Goal: Task Accomplishment & Management: Use online tool/utility

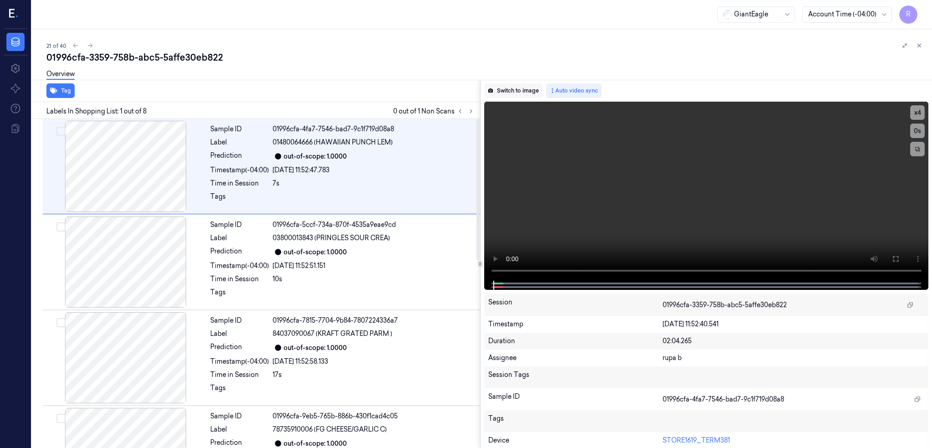
click at [531, 82] on div "Switch to image Auto video sync x 4 0 s Session 01996cfa-3359-758b-abc5-5affe30…" at bounding box center [707, 264] width 452 height 368
click at [531, 88] on button "Switch to image" at bounding box center [513, 90] width 58 height 15
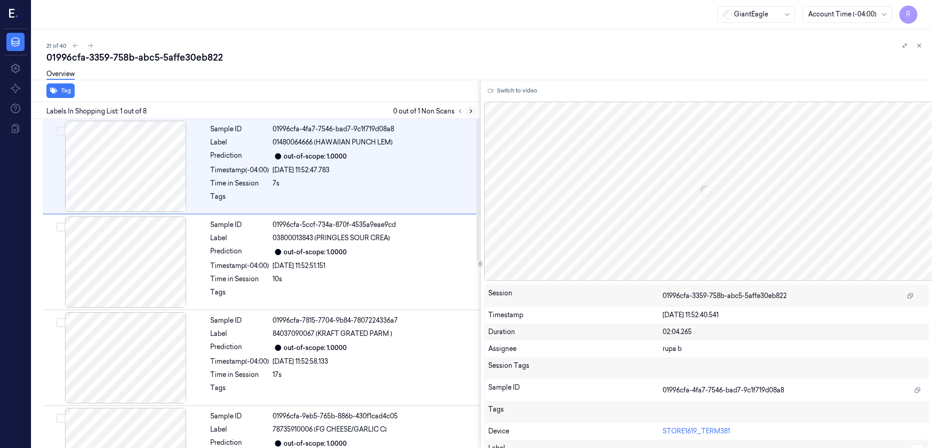
click at [474, 113] on icon at bounding box center [471, 111] width 6 height 6
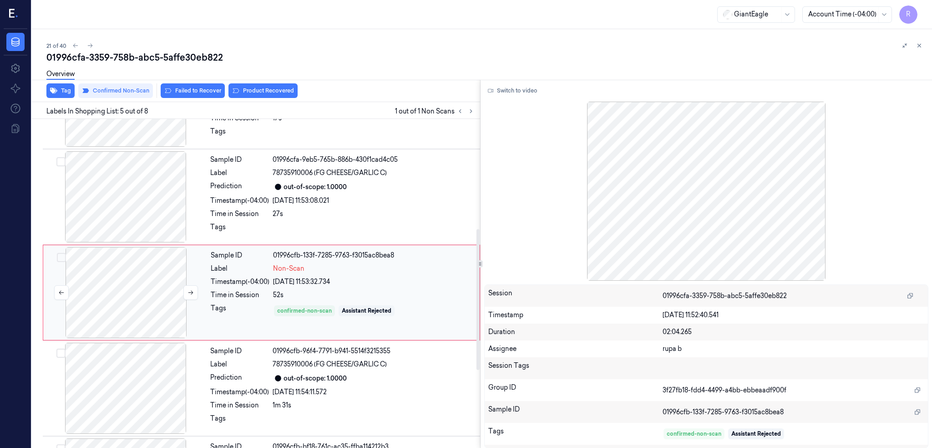
click at [149, 269] on div at bounding box center [126, 292] width 162 height 91
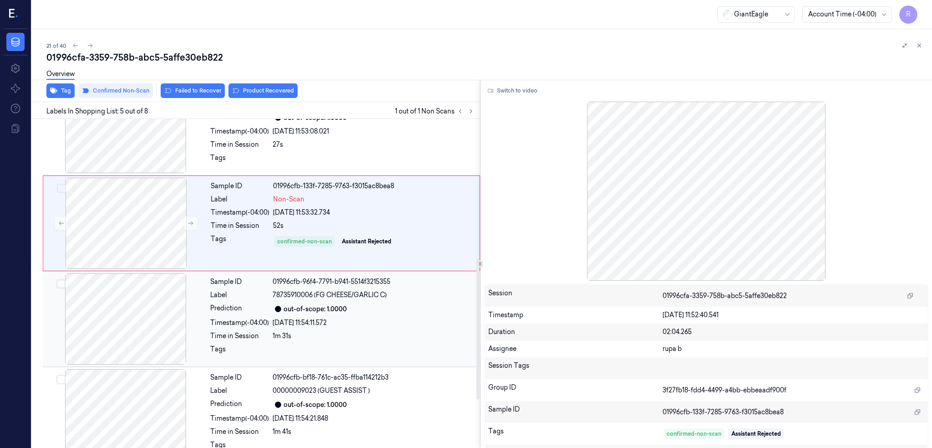
click at [120, 324] on div at bounding box center [126, 318] width 162 height 91
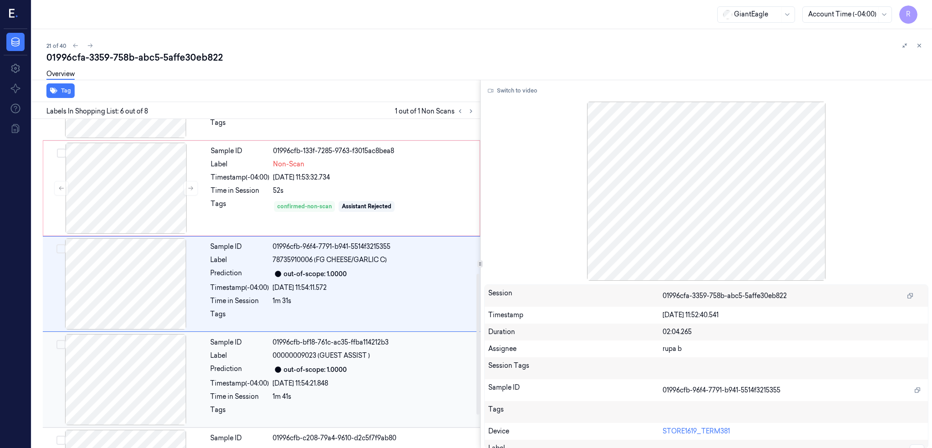
click at [120, 382] on div at bounding box center [126, 379] width 162 height 91
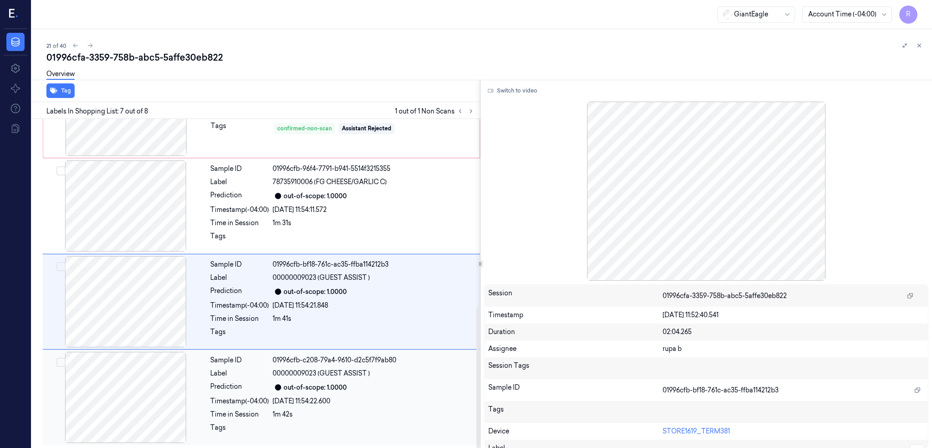
click at [150, 401] on div at bounding box center [126, 396] width 162 height 91
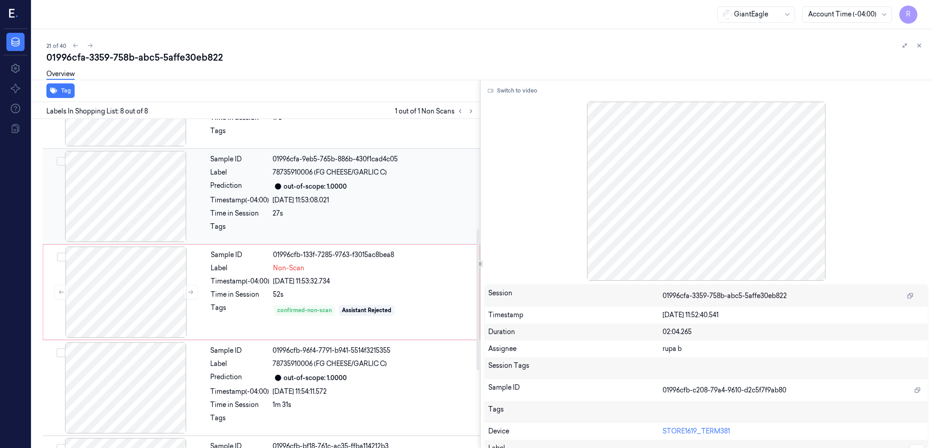
click at [142, 205] on div at bounding box center [126, 196] width 162 height 91
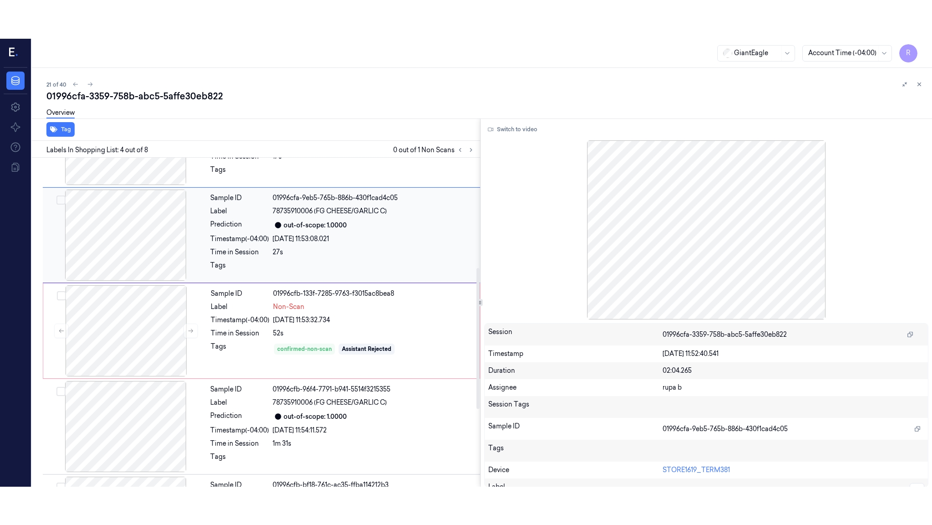
scroll to position [169, 0]
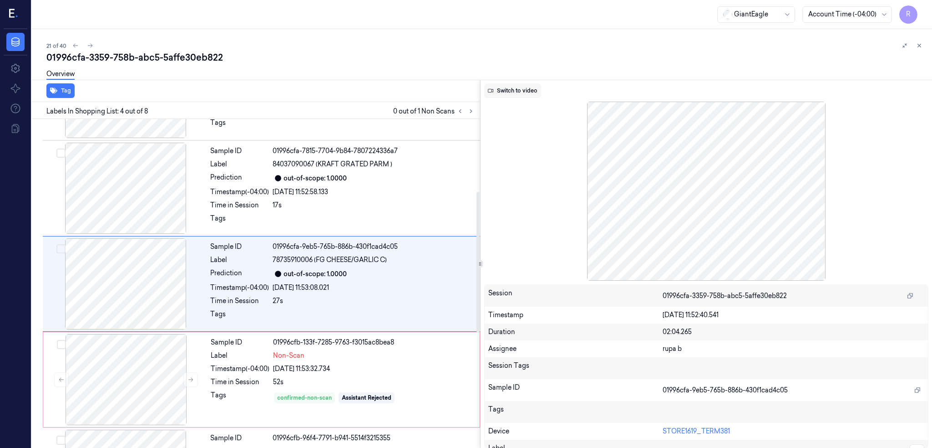
click at [516, 87] on button "Switch to video" at bounding box center [512, 90] width 57 height 15
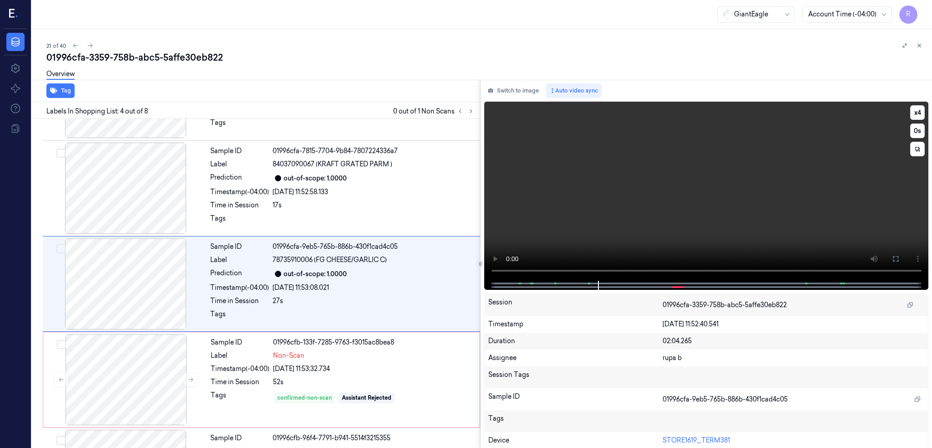
drag, startPoint x: 927, startPoint y: 262, endPoint x: 928, endPoint y: 315, distance: 52.8
click at [900, 262] on icon at bounding box center [895, 258] width 7 height 7
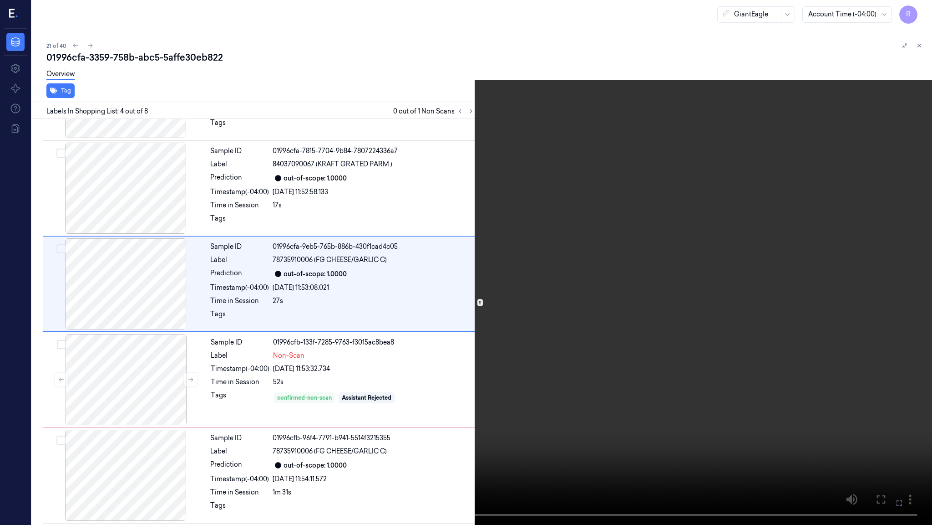
click at [290, 392] on video at bounding box center [466, 262] width 932 height 525
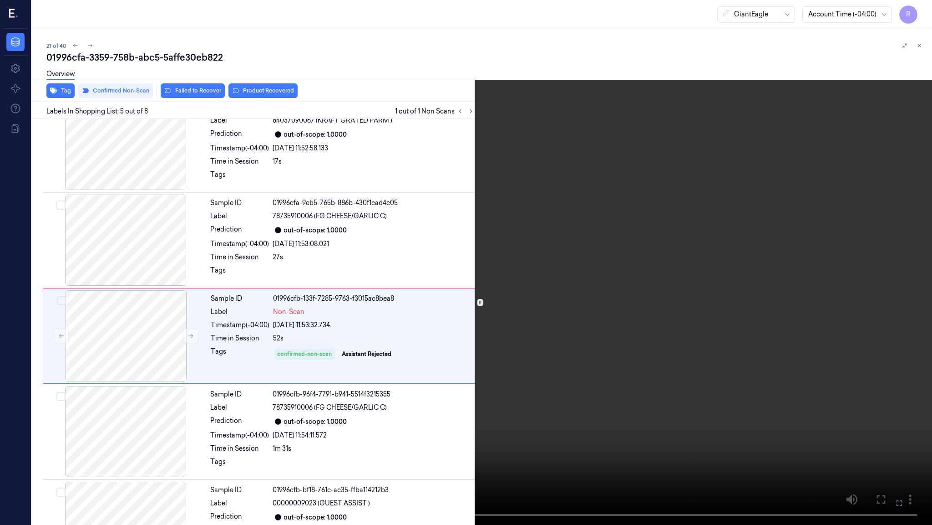
scroll to position [227, 0]
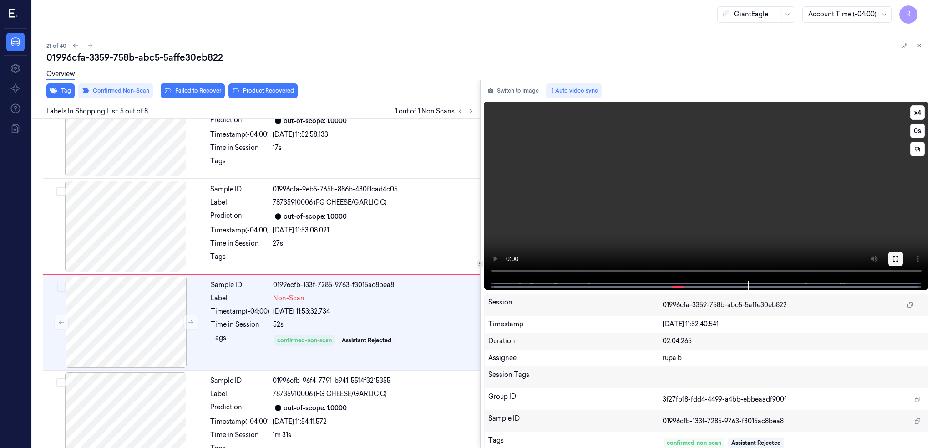
click at [900, 261] on icon at bounding box center [895, 258] width 7 height 7
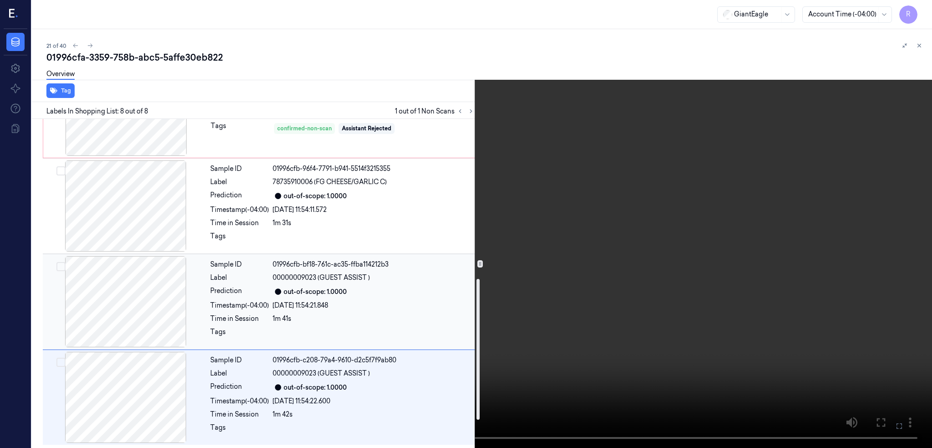
scroll to position [317, 0]
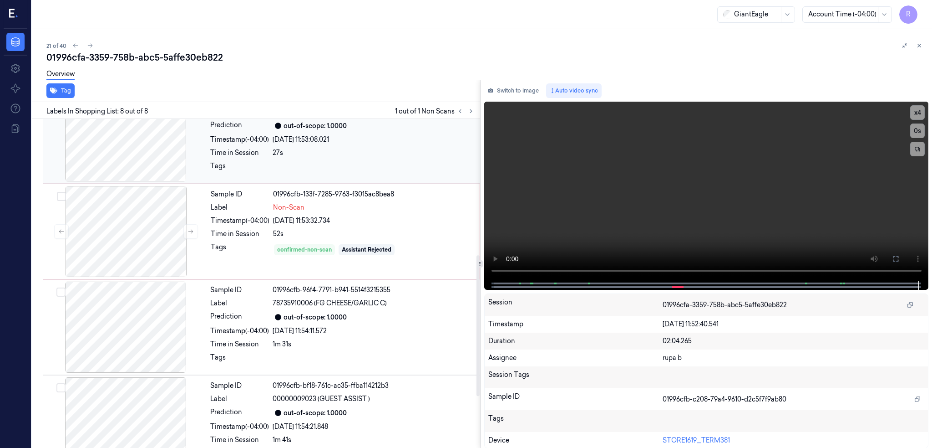
click at [136, 156] on div at bounding box center [126, 135] width 162 height 91
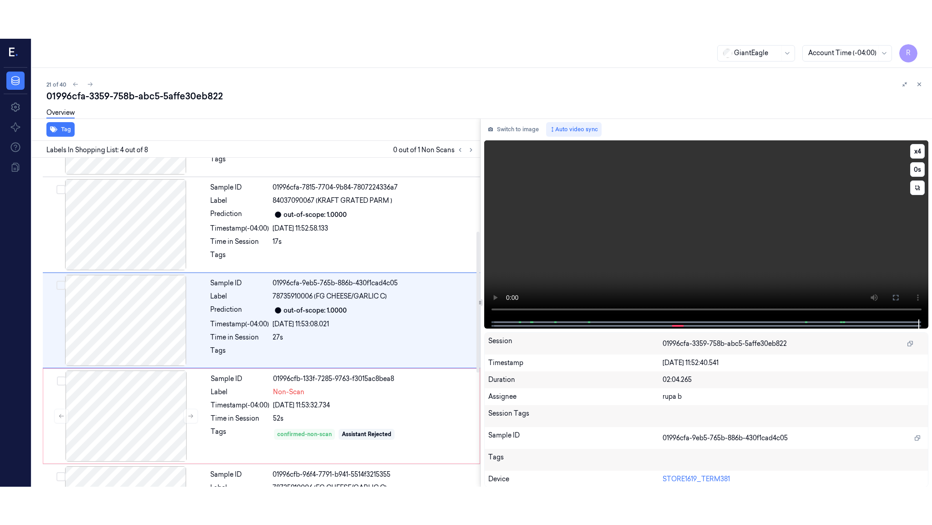
scroll to position [169, 0]
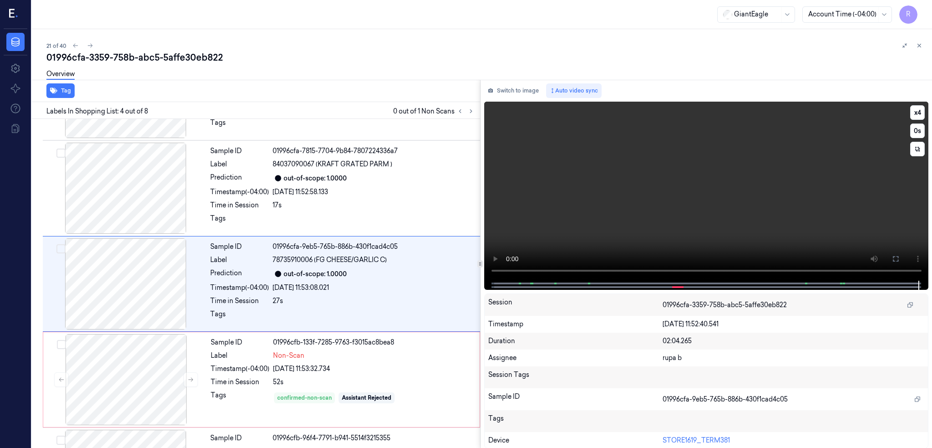
click at [628, 220] on video at bounding box center [706, 191] width 445 height 179
click at [900, 258] on icon at bounding box center [895, 258] width 7 height 7
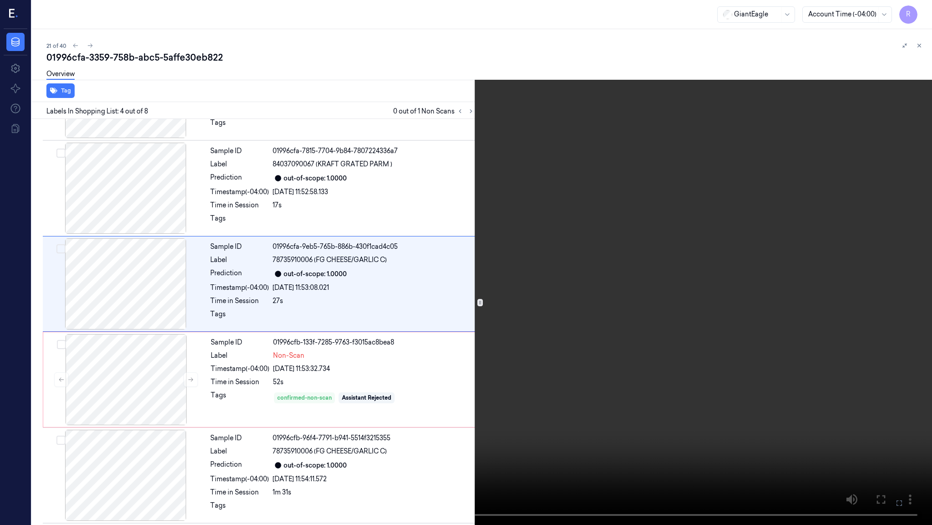
click at [433, 358] on video at bounding box center [466, 262] width 932 height 525
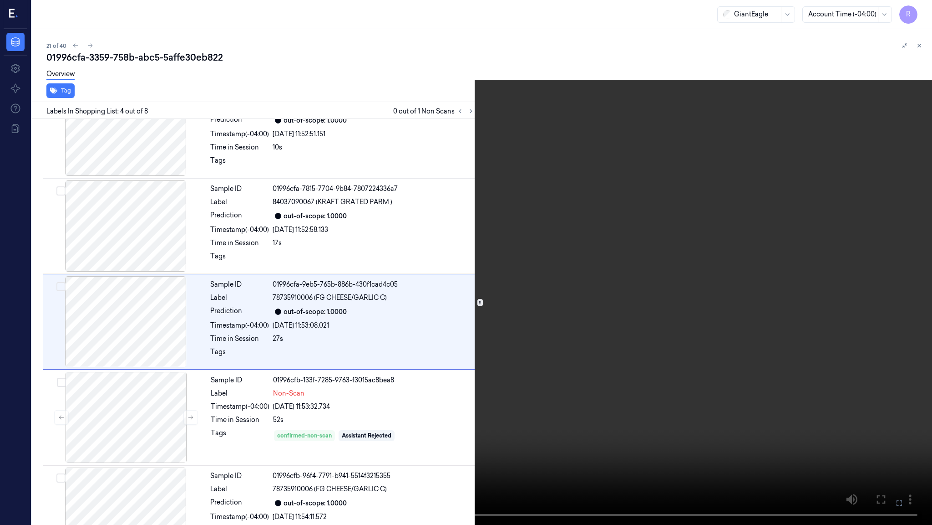
scroll to position [131, 0]
click at [433, 358] on video at bounding box center [466, 262] width 932 height 525
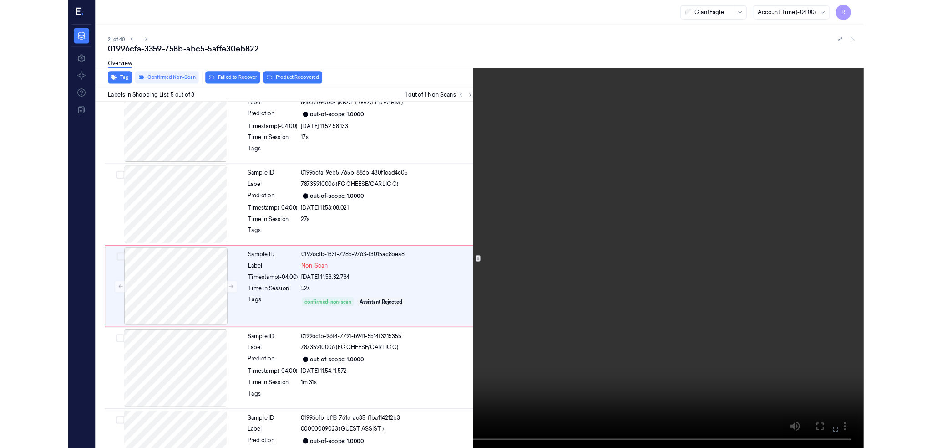
scroll to position [227, 0]
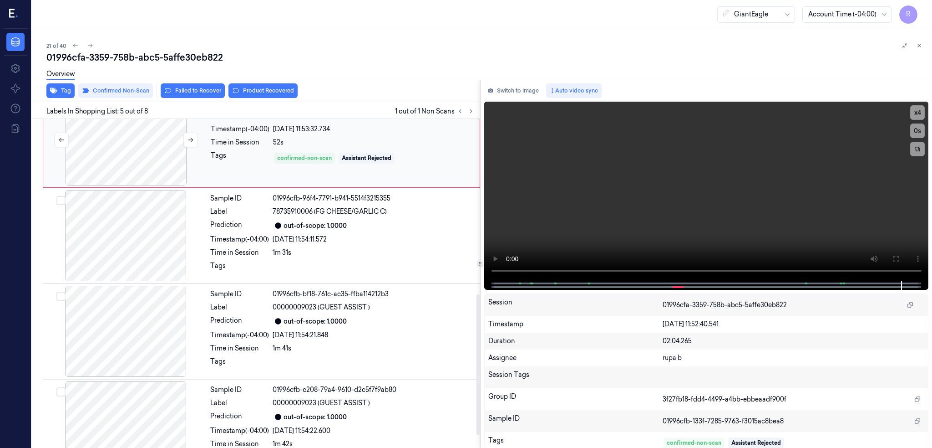
click at [156, 132] on div at bounding box center [126, 139] width 162 height 91
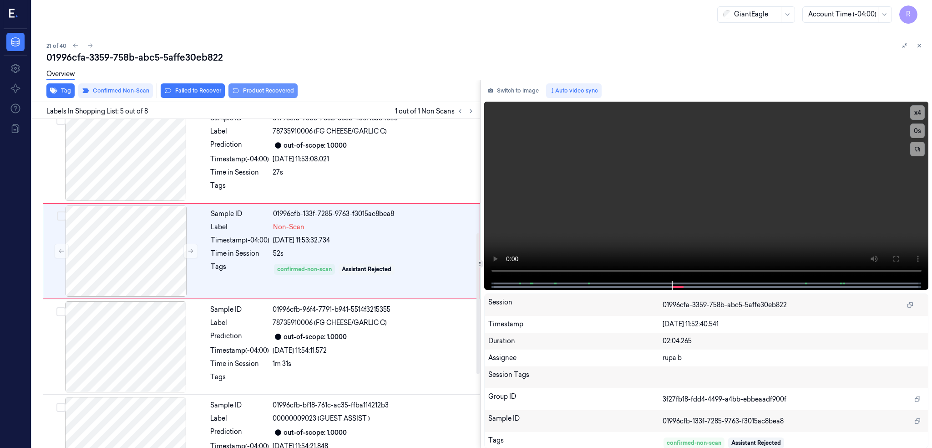
scroll to position [265, 0]
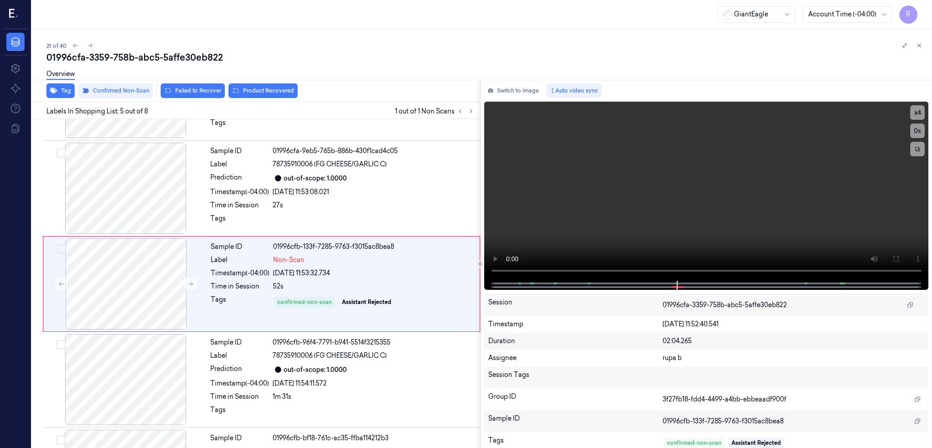
click at [214, 86] on div "Overview" at bounding box center [485, 75] width 879 height 23
click at [199, 91] on button "Failed to Recover" at bounding box center [193, 90] width 64 height 15
